Goal: Task Accomplishment & Management: Manage account settings

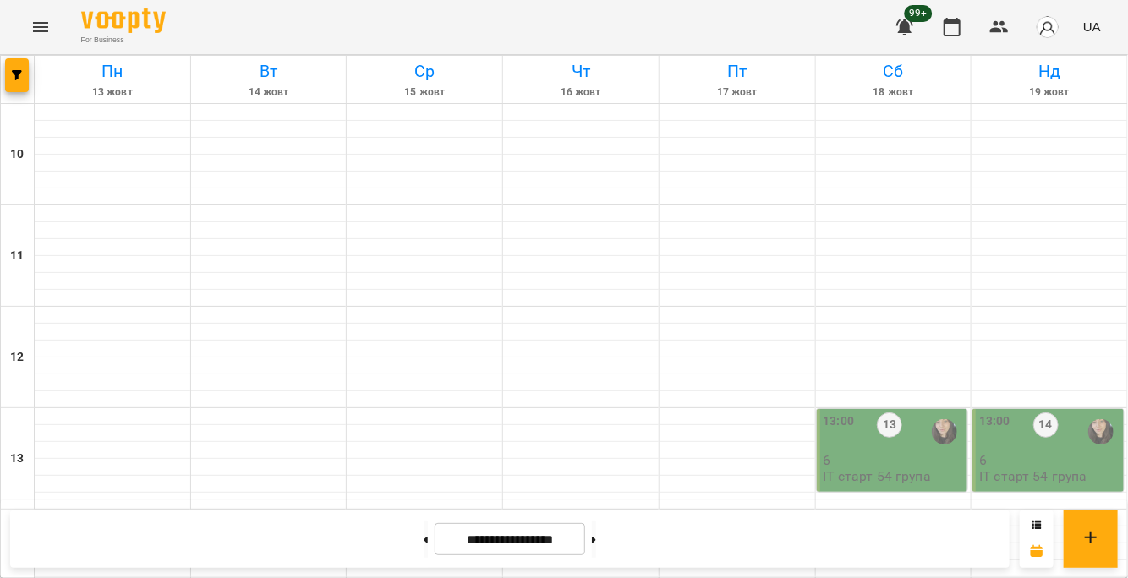
scroll to position [676, 0]
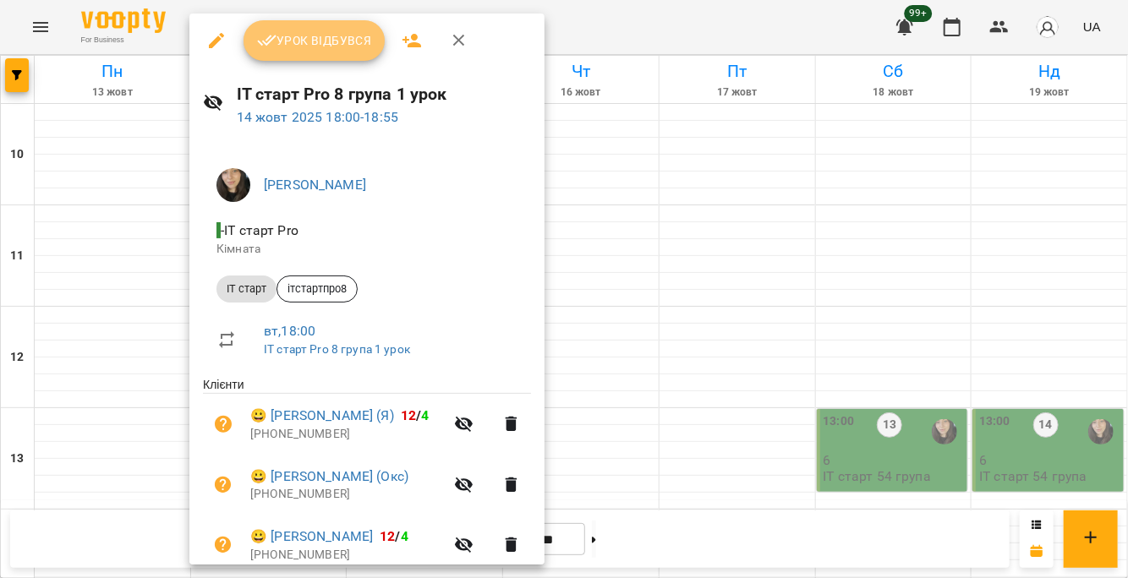
click at [277, 50] on span "Урок відбувся" at bounding box center [314, 40] width 115 height 20
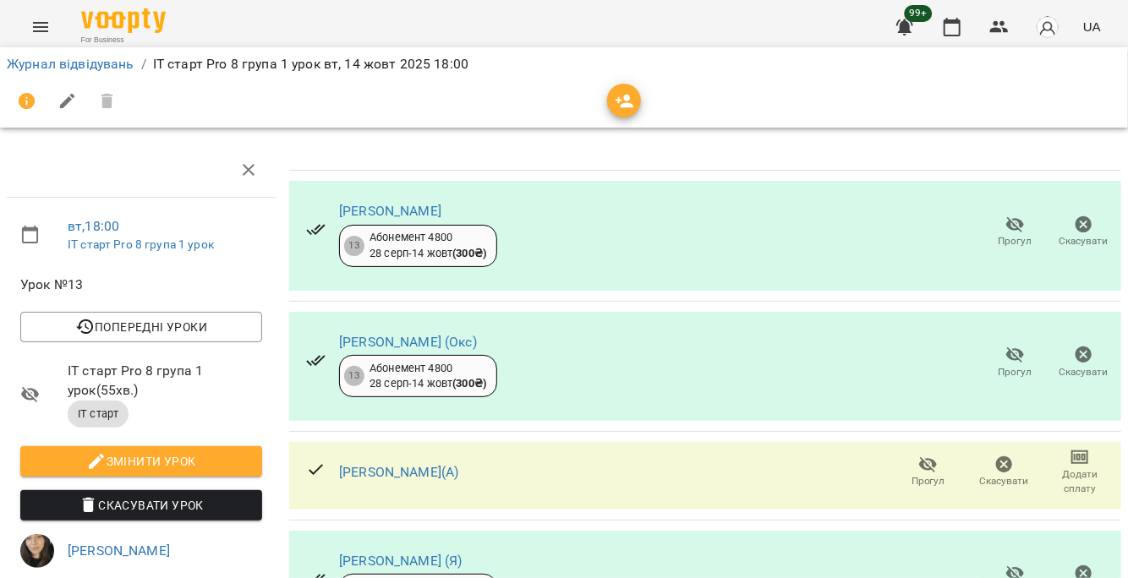
scroll to position [324, 0]
click at [960, 27] on icon "button" at bounding box center [952, 27] width 17 height 19
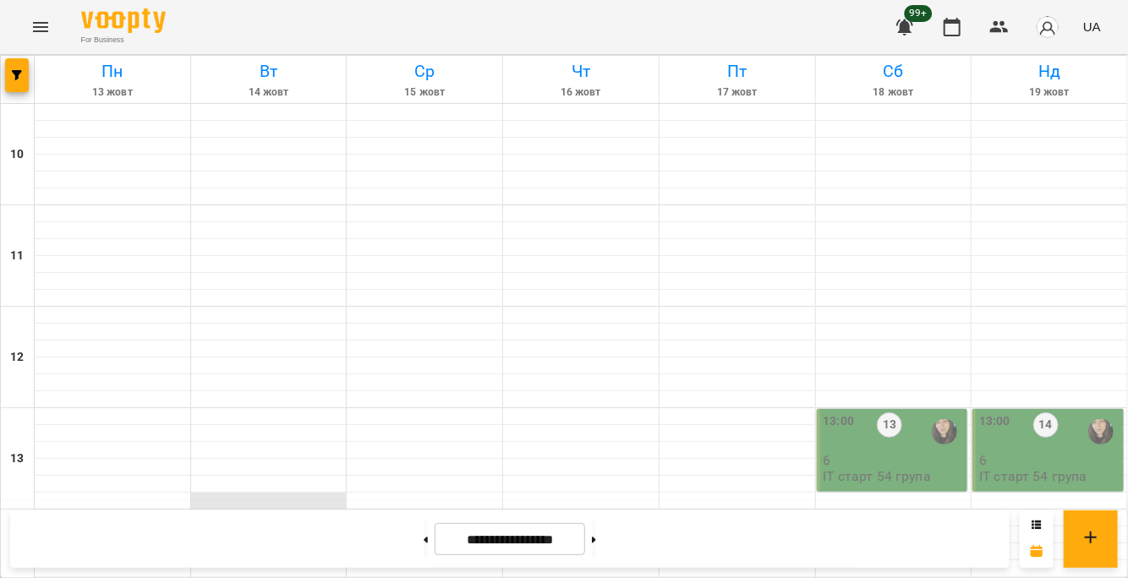
scroll to position [845, 0]
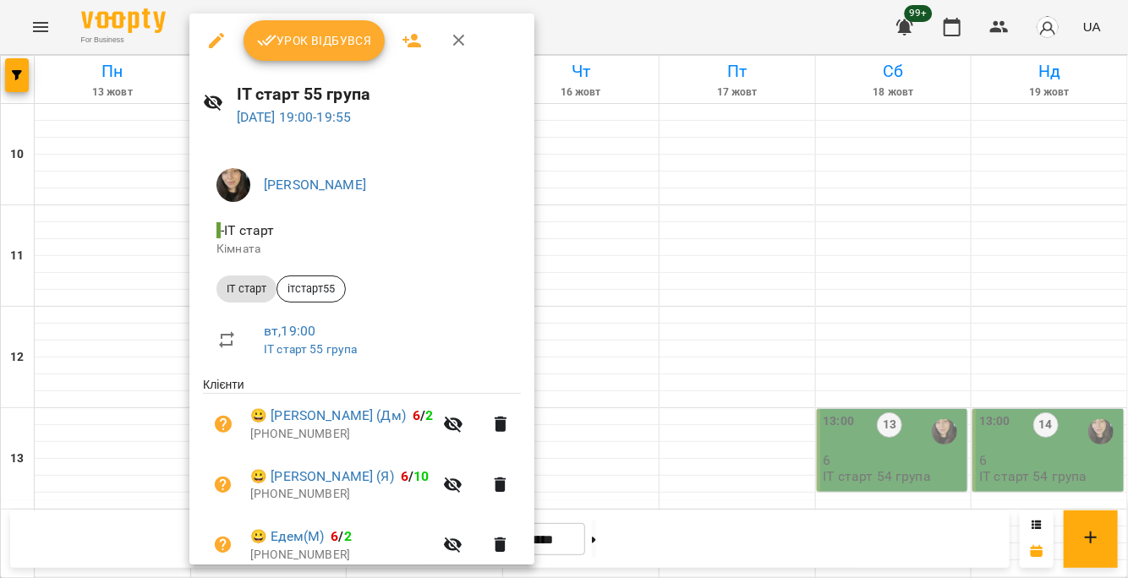
click at [293, 52] on button "Урок відбувся" at bounding box center [315, 40] width 142 height 41
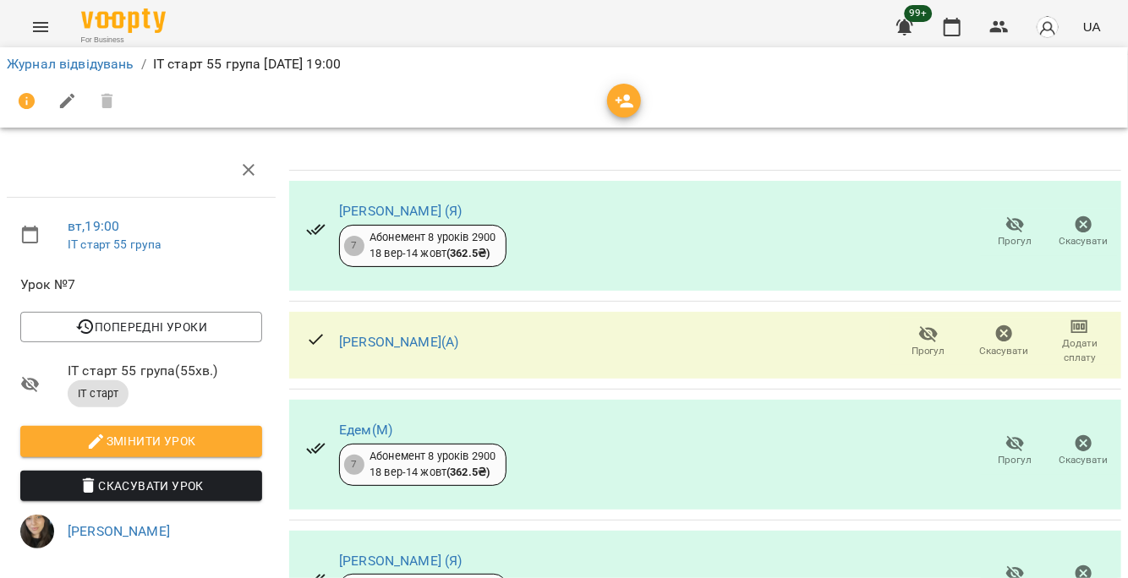
scroll to position [85, 0]
click at [918, 324] on icon "button" at bounding box center [928, 334] width 20 height 20
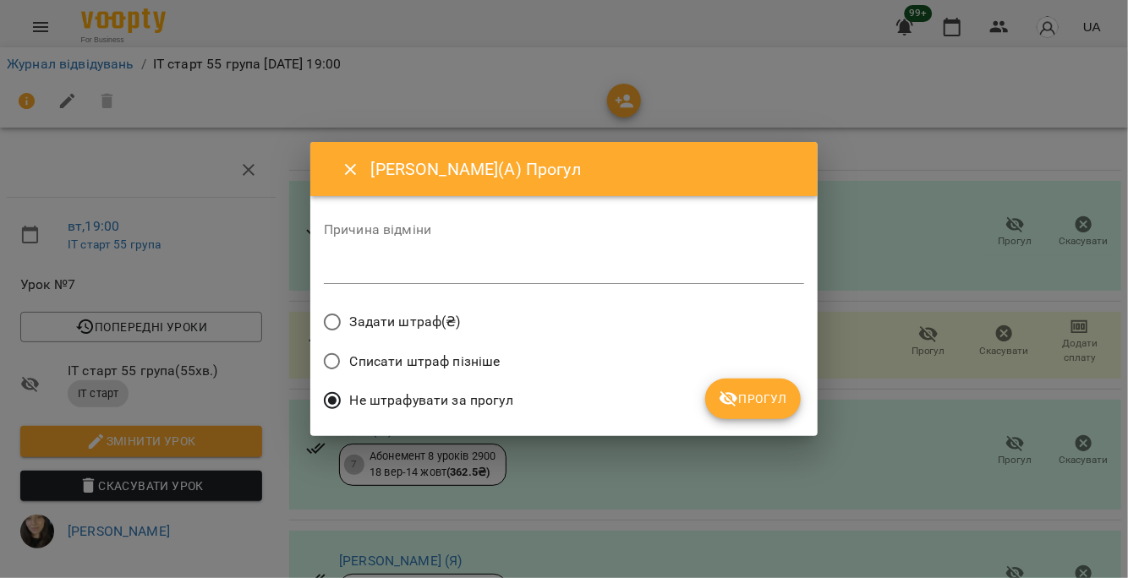
click at [749, 394] on span "Прогул" at bounding box center [753, 399] width 68 height 20
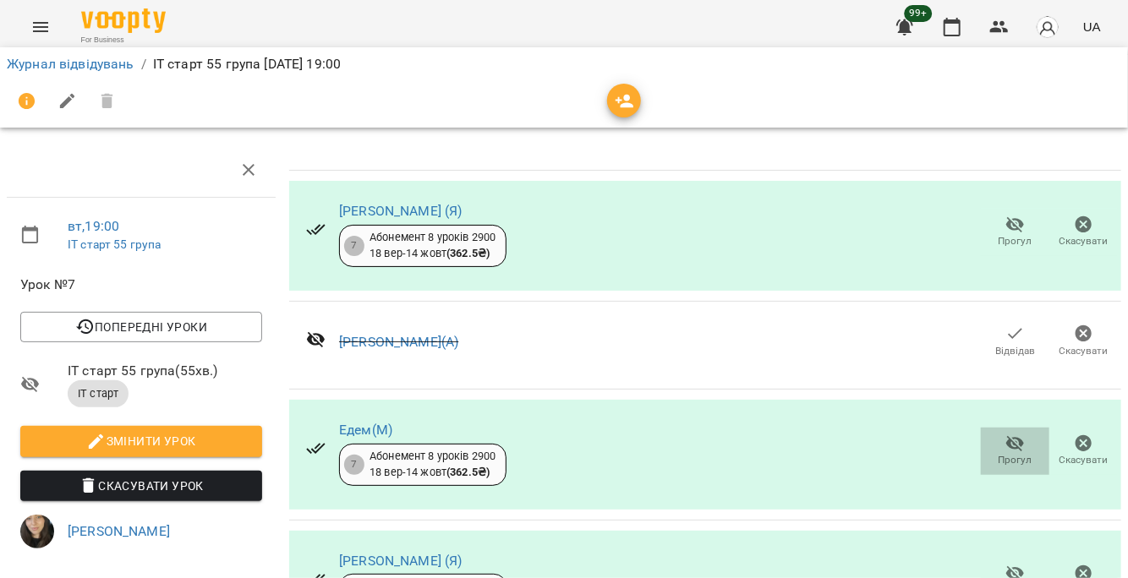
click at [1005, 434] on icon "button" at bounding box center [1015, 444] width 20 height 20
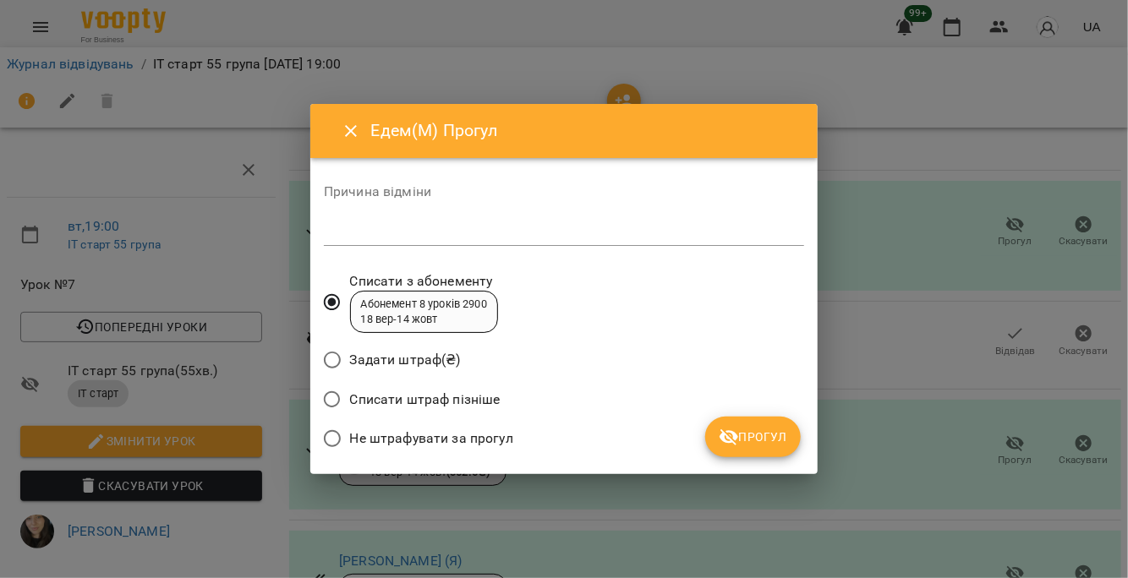
click at [761, 429] on span "Прогул" at bounding box center [753, 437] width 68 height 20
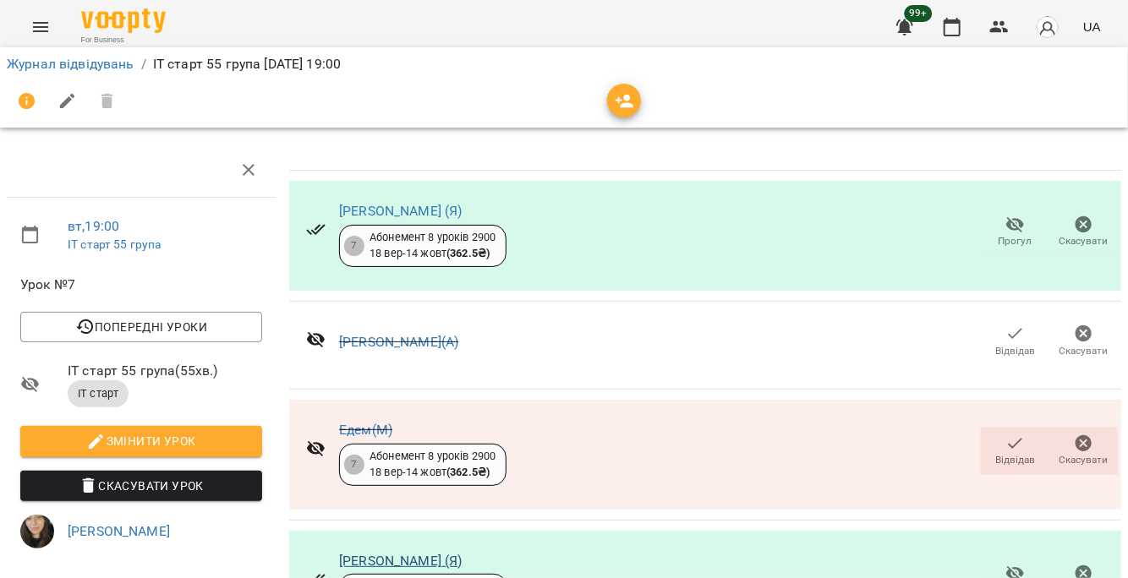
scroll to position [585, 0]
click at [955, 31] on icon "button" at bounding box center [952, 27] width 20 height 20
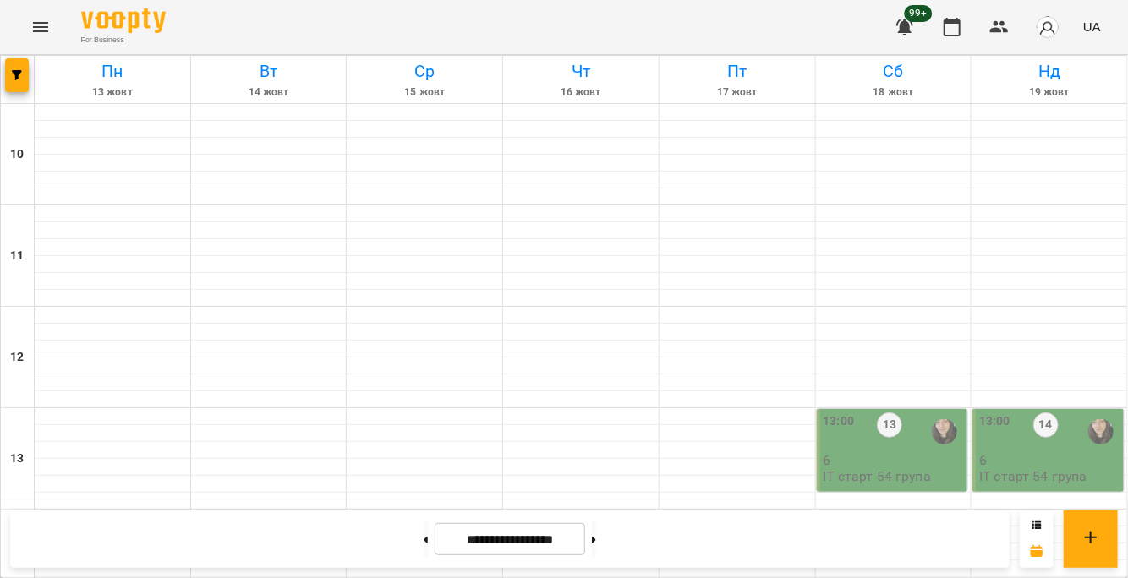
scroll to position [920, 0]
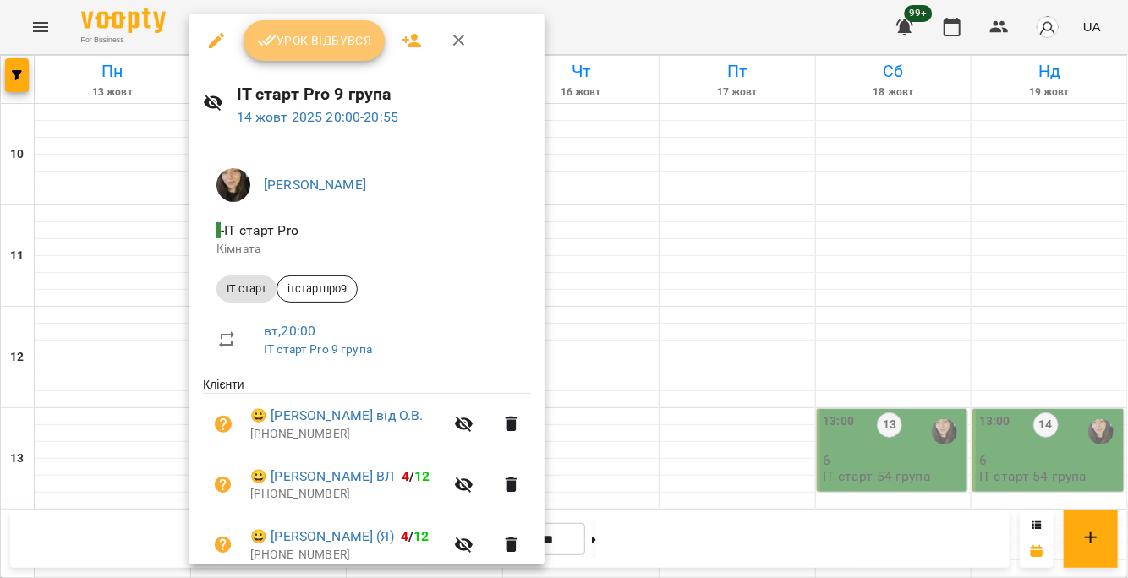
click at [287, 39] on span "Урок відбувся" at bounding box center [314, 40] width 115 height 20
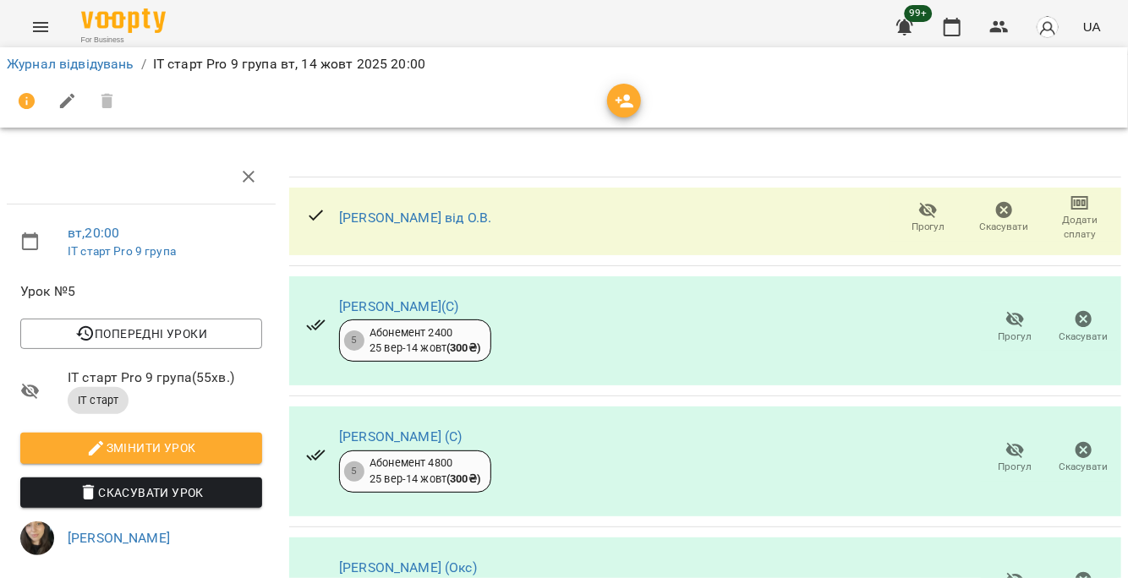
click at [1007, 322] on icon "button" at bounding box center [1015, 319] width 20 height 20
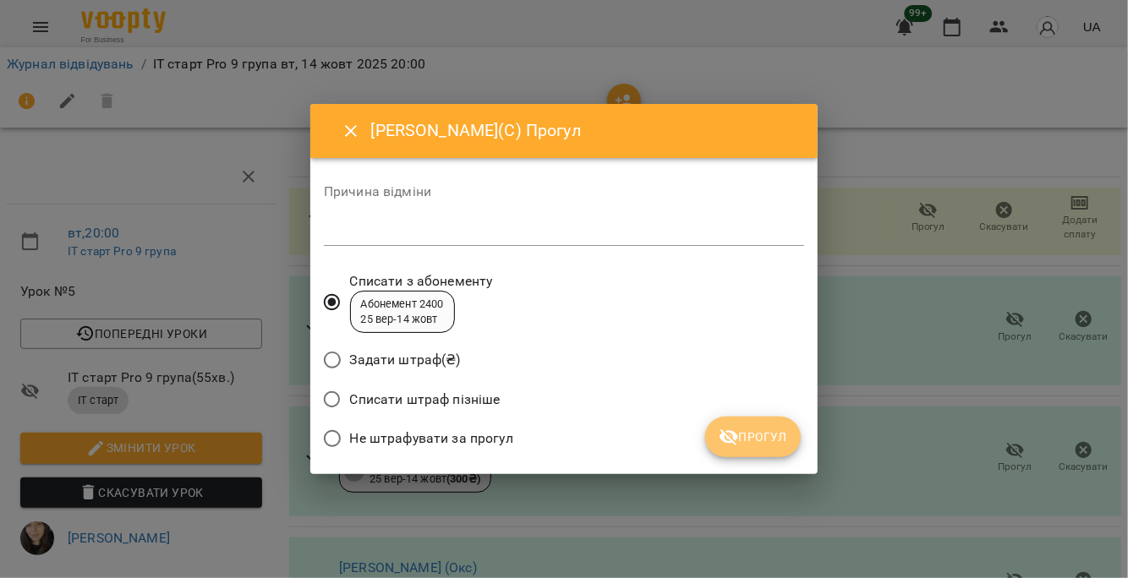
click at [760, 430] on span "Прогул" at bounding box center [753, 437] width 68 height 20
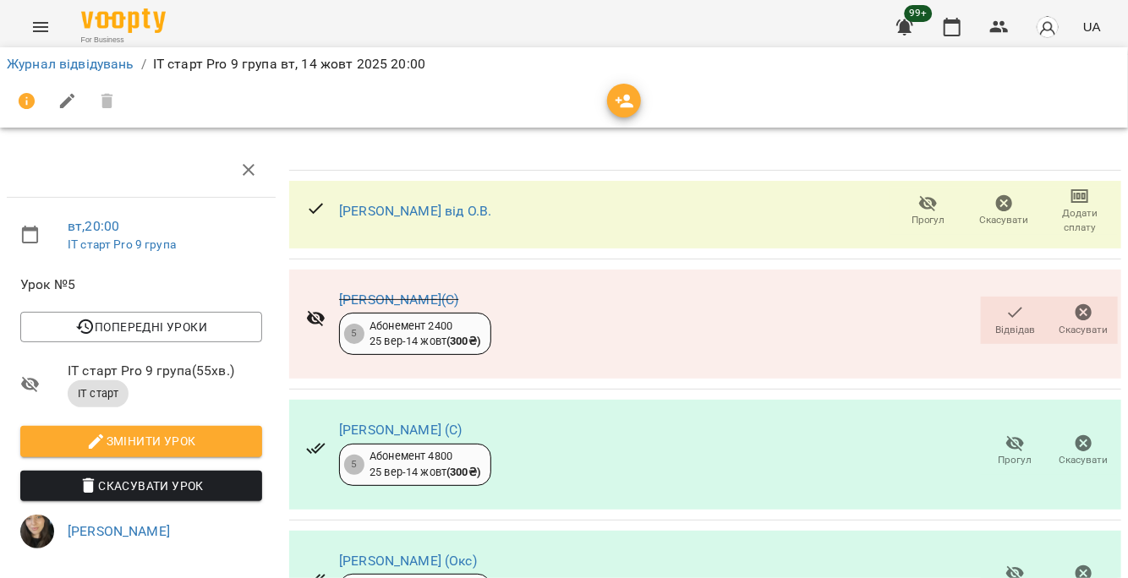
scroll to position [758, 0]
click at [960, 26] on icon "button" at bounding box center [952, 27] width 20 height 20
